Goal: Information Seeking & Learning: Learn about a topic

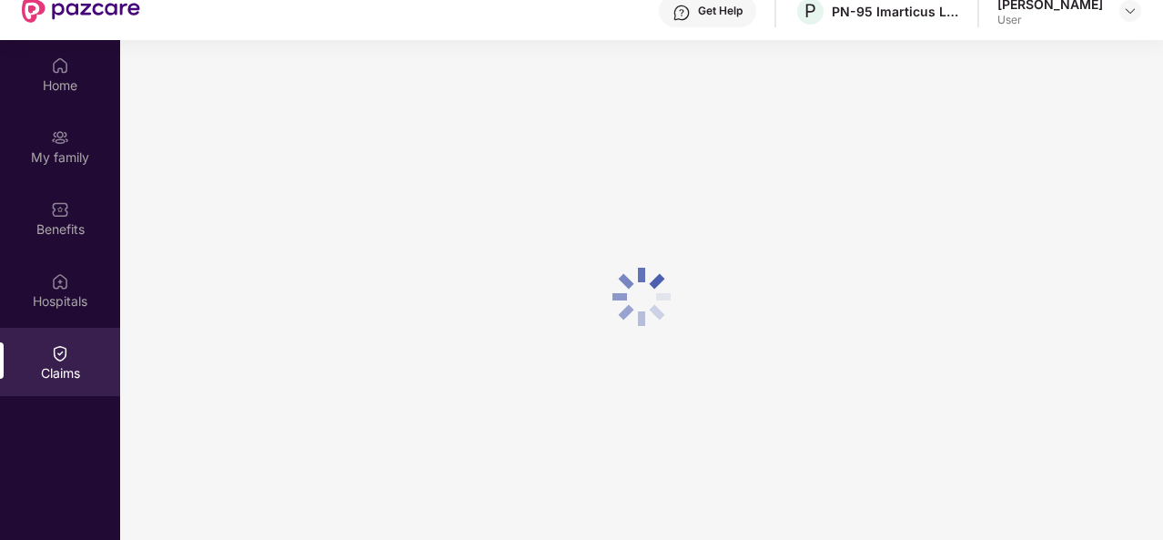
scroll to position [91, 0]
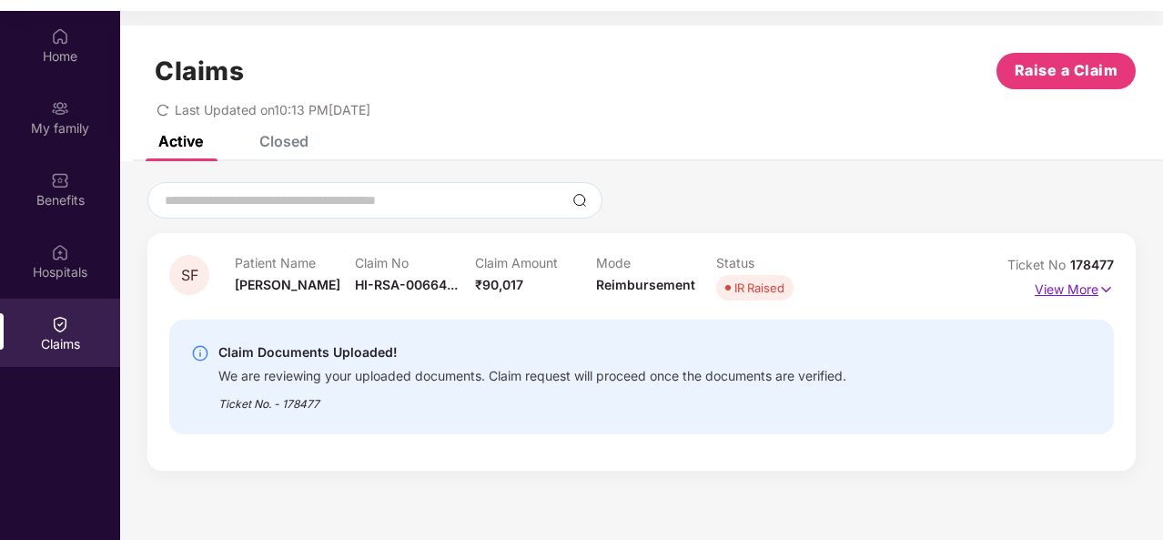
click at [1081, 288] on p "View More" at bounding box center [1074, 287] width 79 height 25
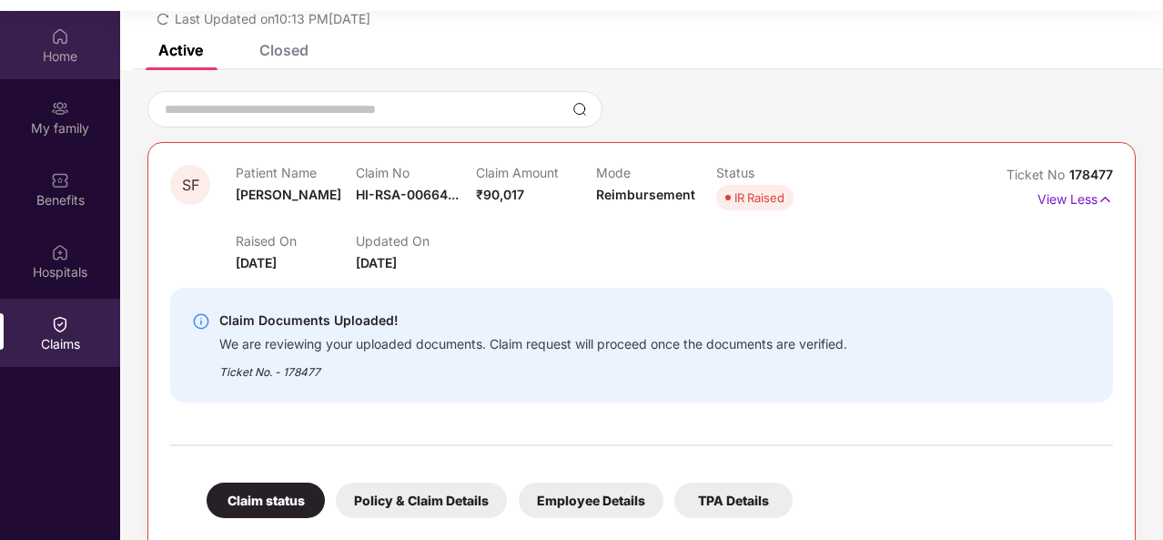
scroll to position [0, 0]
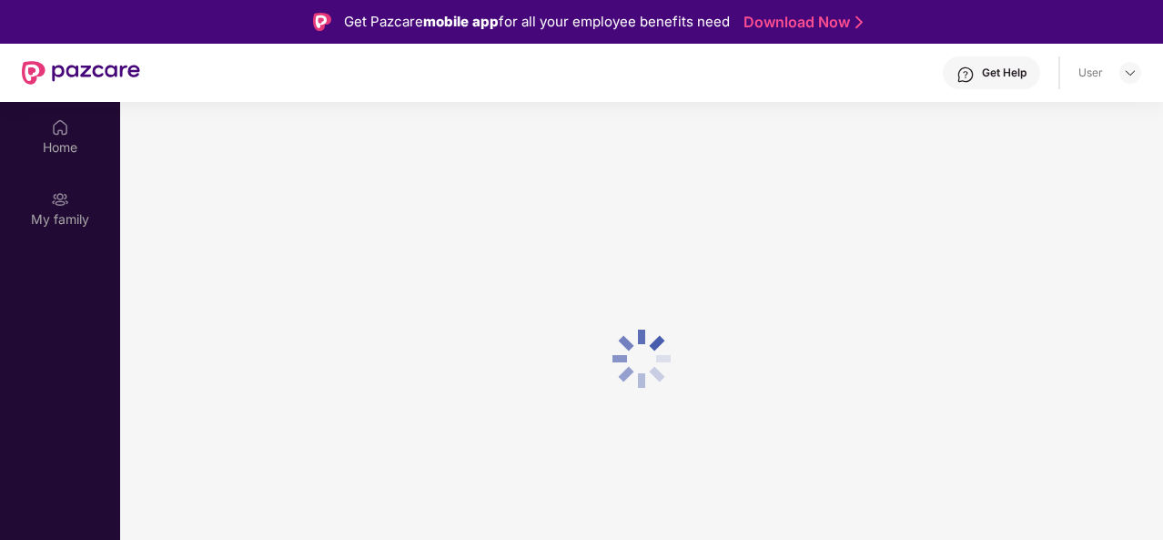
scroll to position [91, 0]
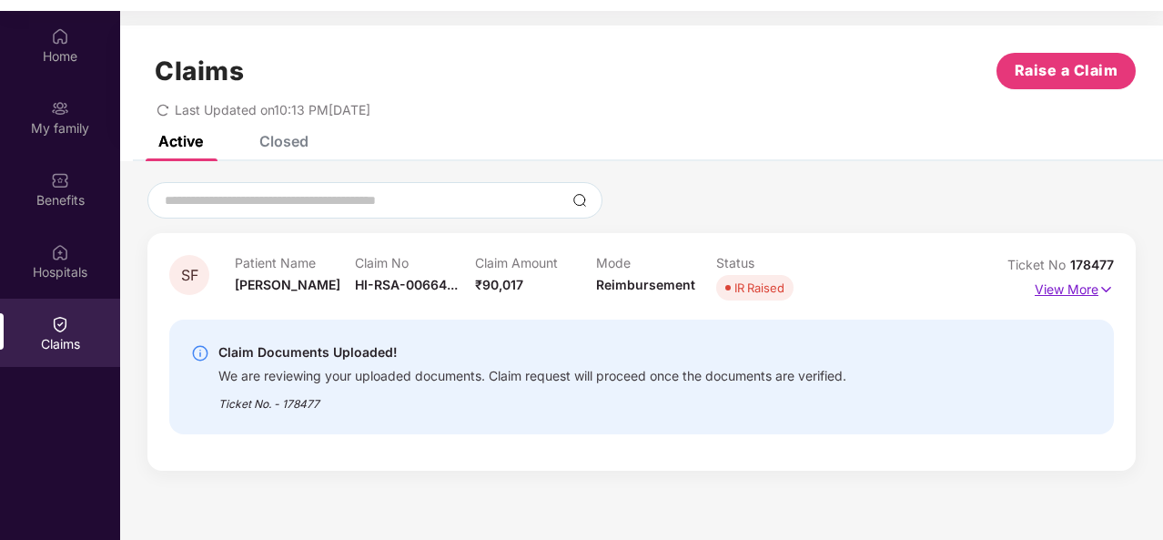
click at [1101, 284] on img at bounding box center [1106, 289] width 15 height 20
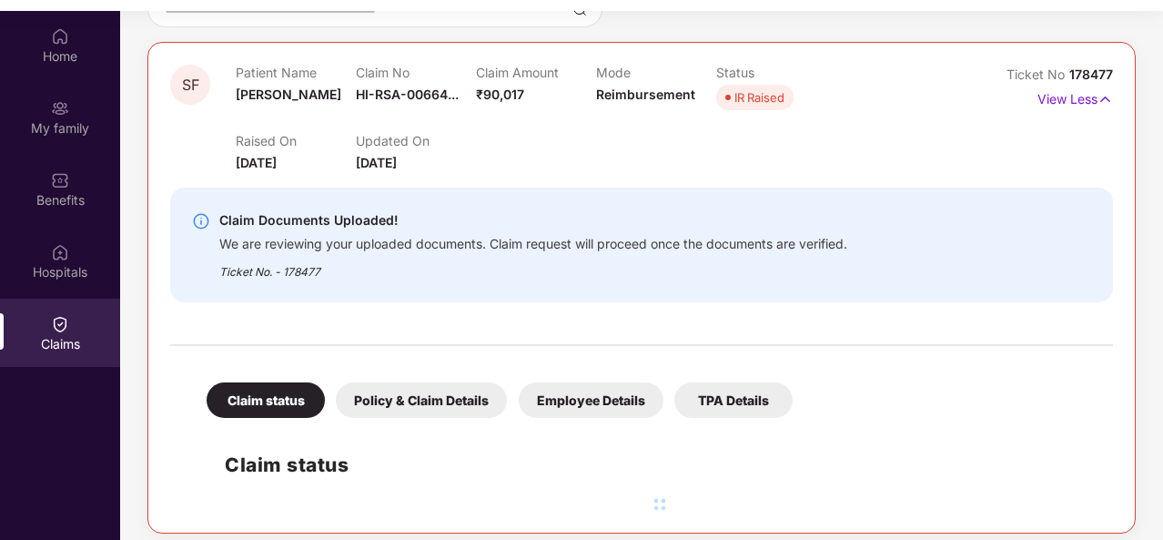
click at [377, 397] on div "Policy & Claim Details" at bounding box center [421, 399] width 171 height 35
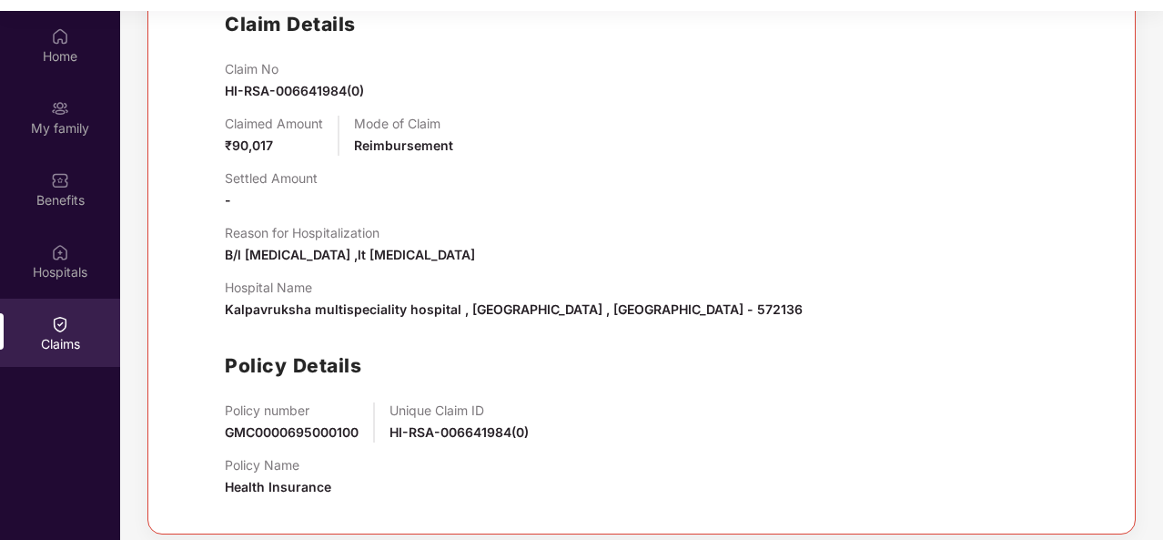
scroll to position [102, 0]
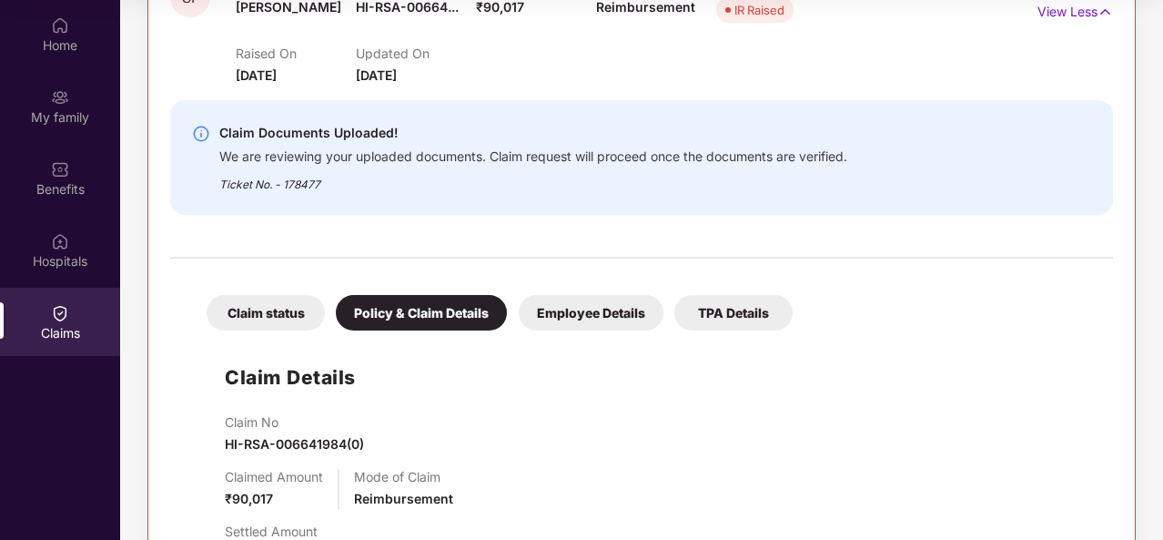
click at [577, 320] on div "Employee Details" at bounding box center [591, 312] width 145 height 35
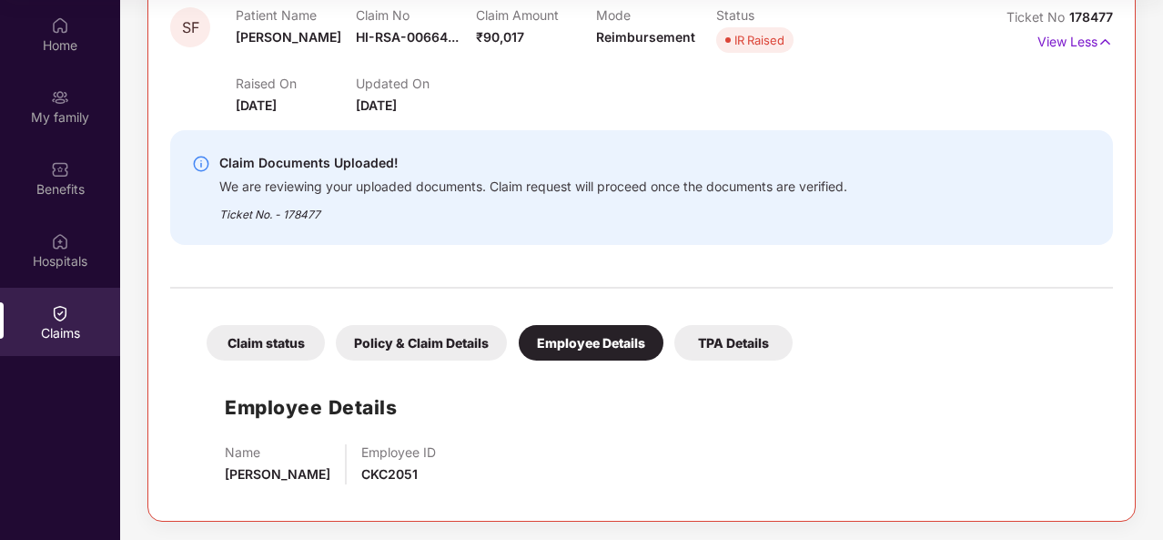
scroll to position [237, 0]
click at [754, 327] on div "TPA Details" at bounding box center [733, 343] width 118 height 35
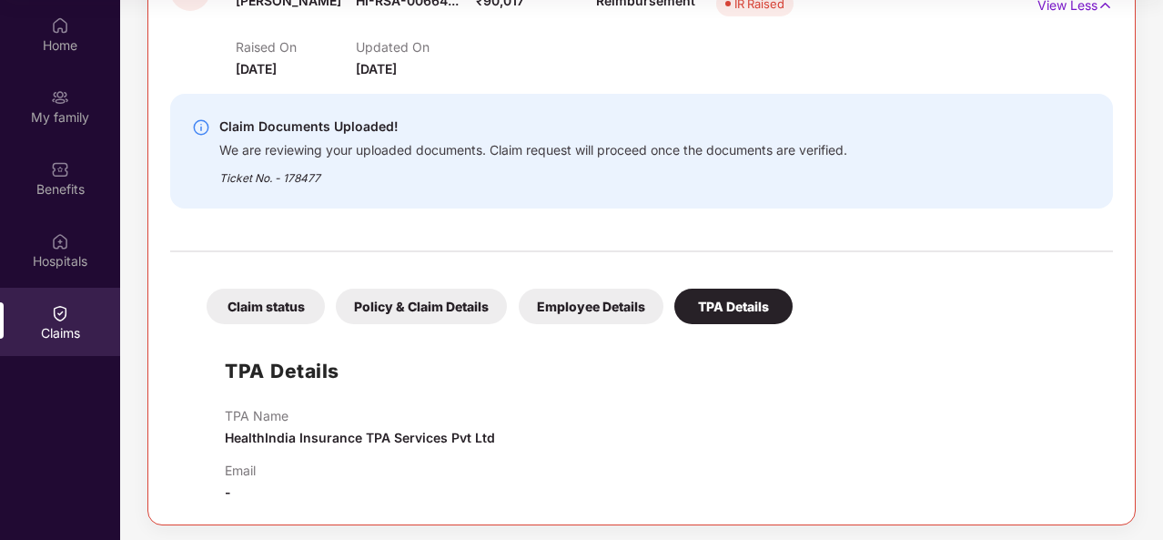
scroll to position [277, 0]
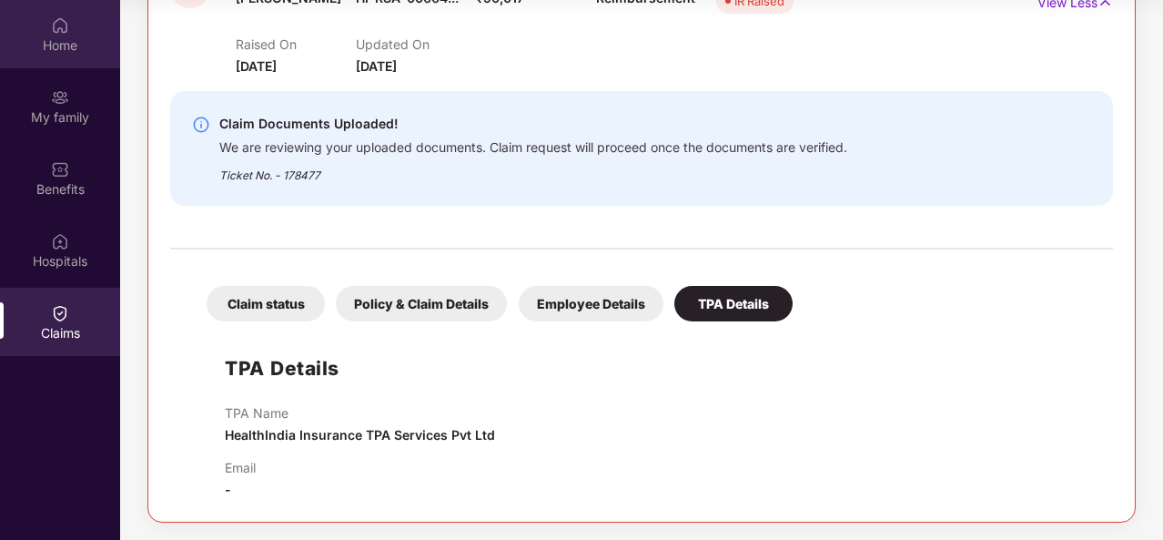
click at [76, 67] on div "Home" at bounding box center [60, 34] width 120 height 68
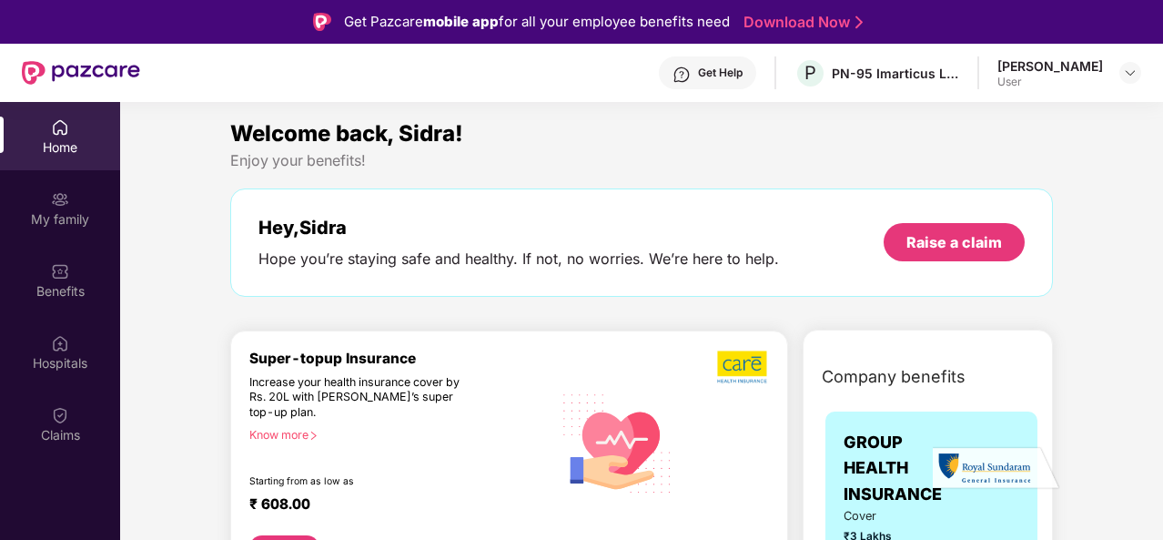
click at [532, 135] on div "Welcome back, Sidra!" at bounding box center [641, 134] width 823 height 35
click at [411, 97] on div "Get Help P PN-95 Imarticus Learning Private Limited [PERSON_NAME] User" at bounding box center [640, 73] width 1001 height 58
click at [448, 56] on div "Get Help P PN-95 Imarticus Learning Private Limited [PERSON_NAME] User" at bounding box center [640, 73] width 1001 height 58
click at [197, 43] on div "Get Pazcare mobile app for all your employee benefits need Download Now" at bounding box center [581, 22] width 1163 height 44
